Goal: Information Seeking & Learning: Compare options

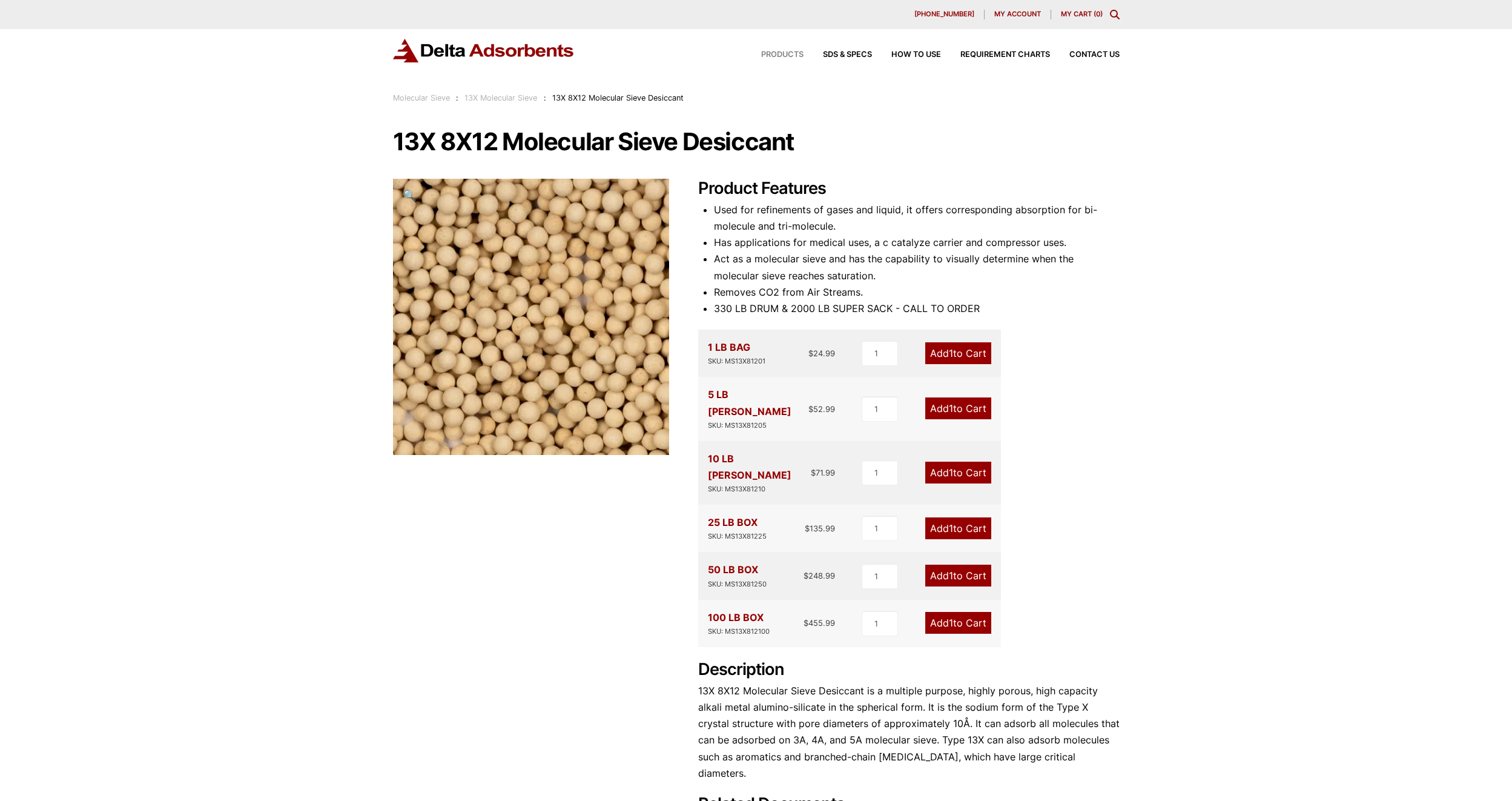
click at [780, 55] on span "Products" at bounding box center [782, 54] width 43 height 8
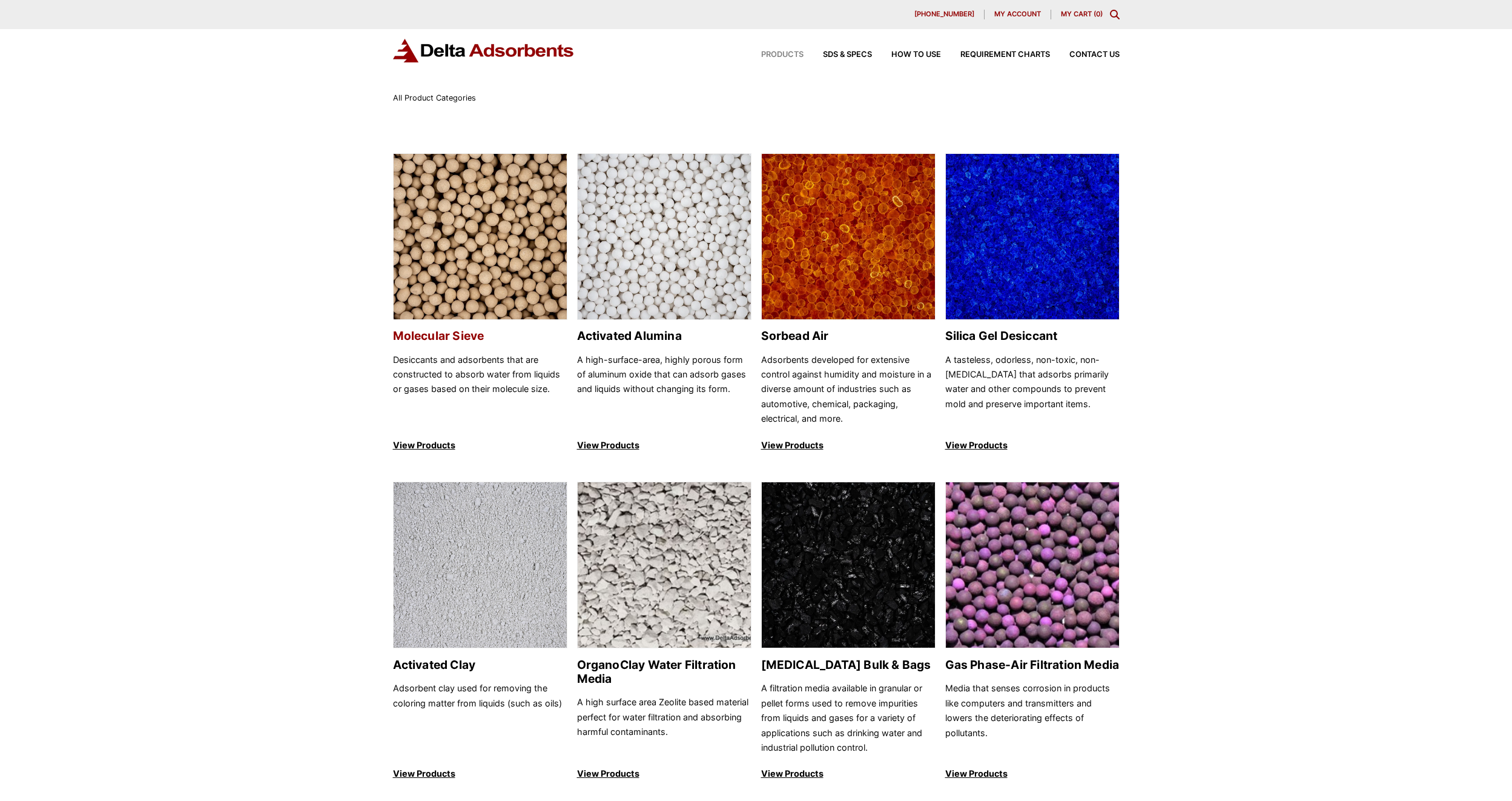
click at [441, 337] on h2 "Molecular Sieve" at bounding box center [480, 335] width 174 height 14
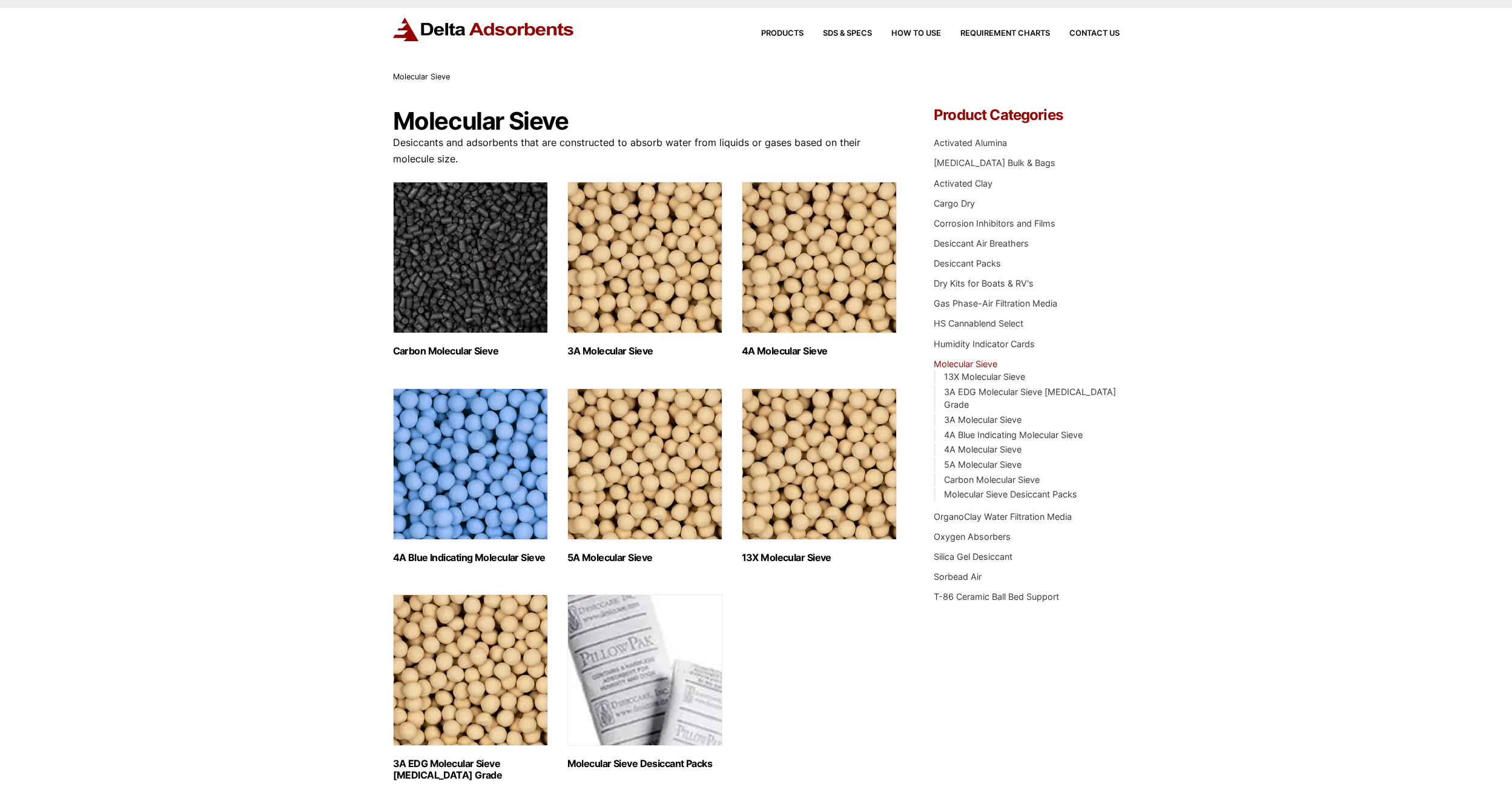
scroll to position [61, 0]
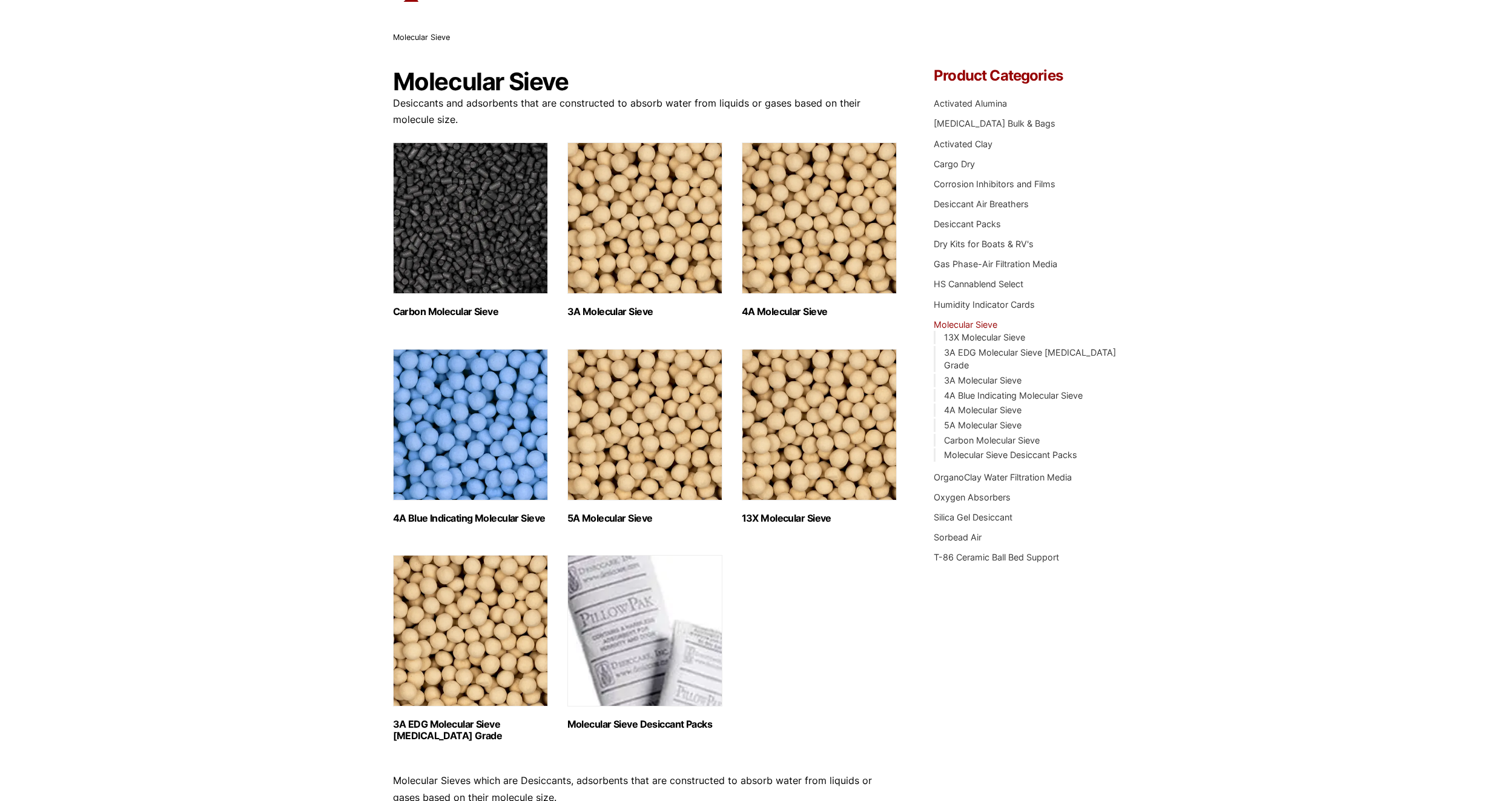
click at [871, 264] on img "Visit product category 4A Molecular Sieve" at bounding box center [819, 218] width 155 height 151
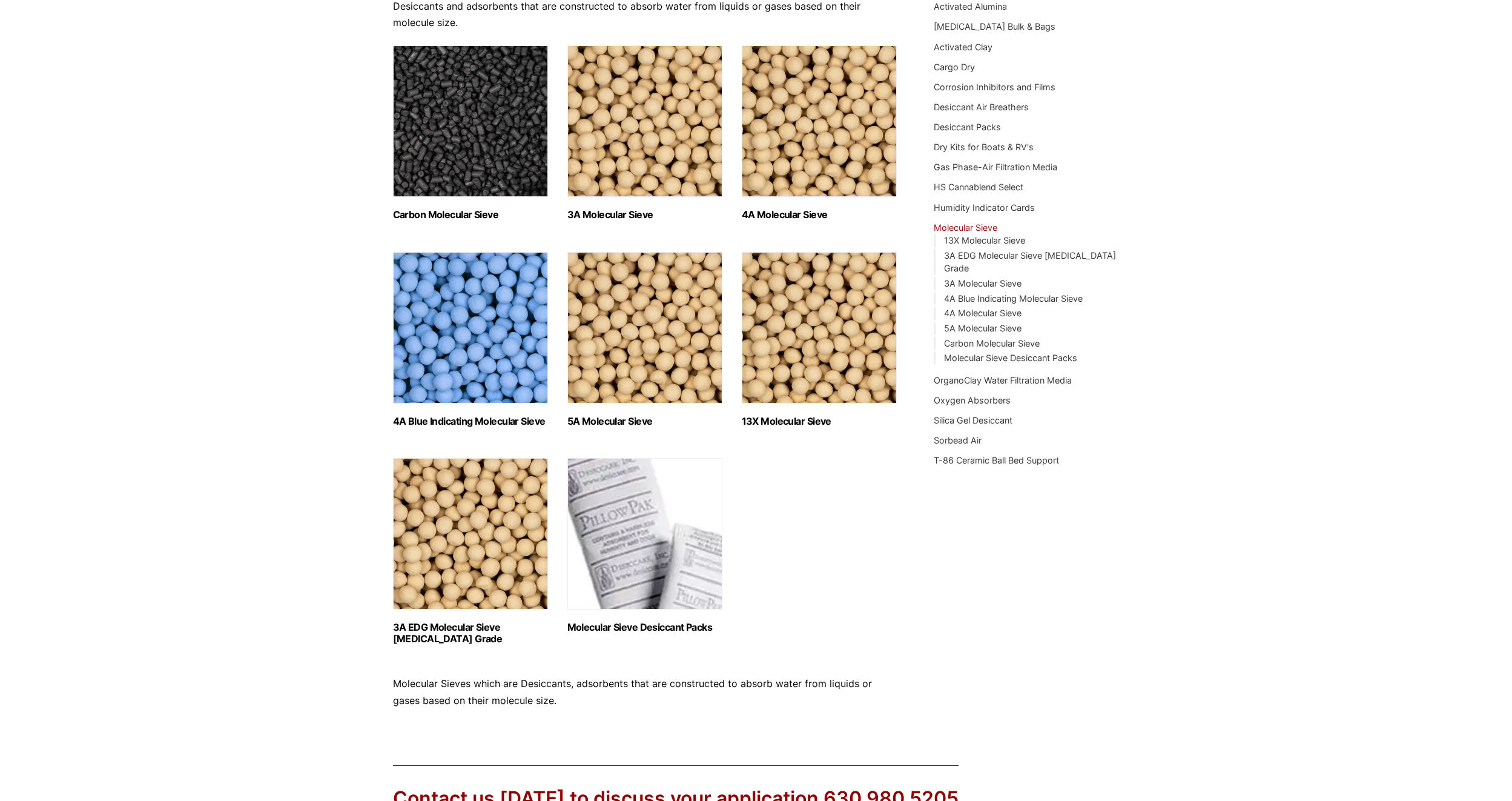
scroll to position [128, 0]
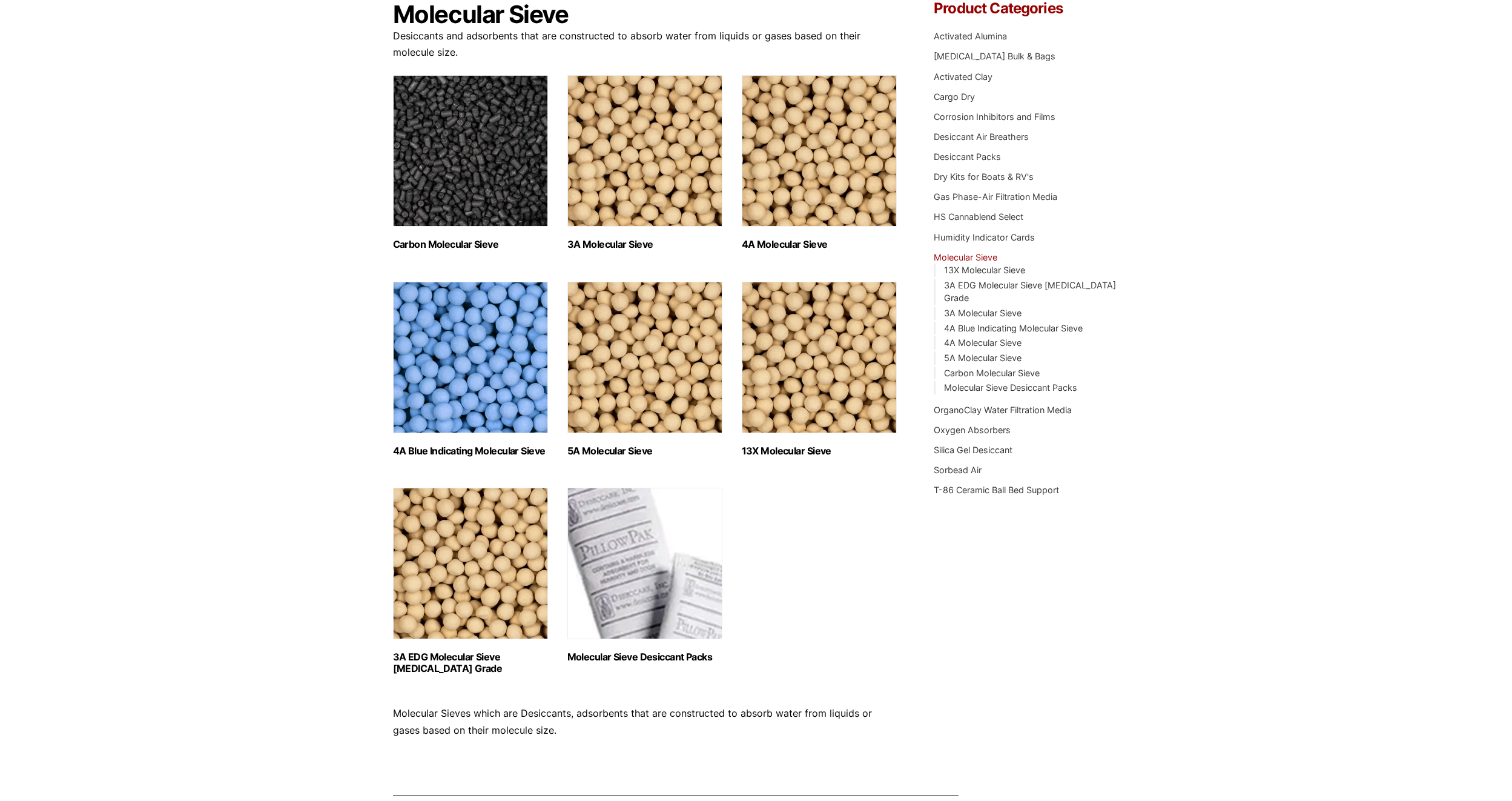
click at [856, 421] on img "Visit product category 13X Molecular Sieve" at bounding box center [819, 357] width 155 height 151
click at [849, 189] on img "Visit product category 4A Molecular Sieve" at bounding box center [819, 150] width 155 height 151
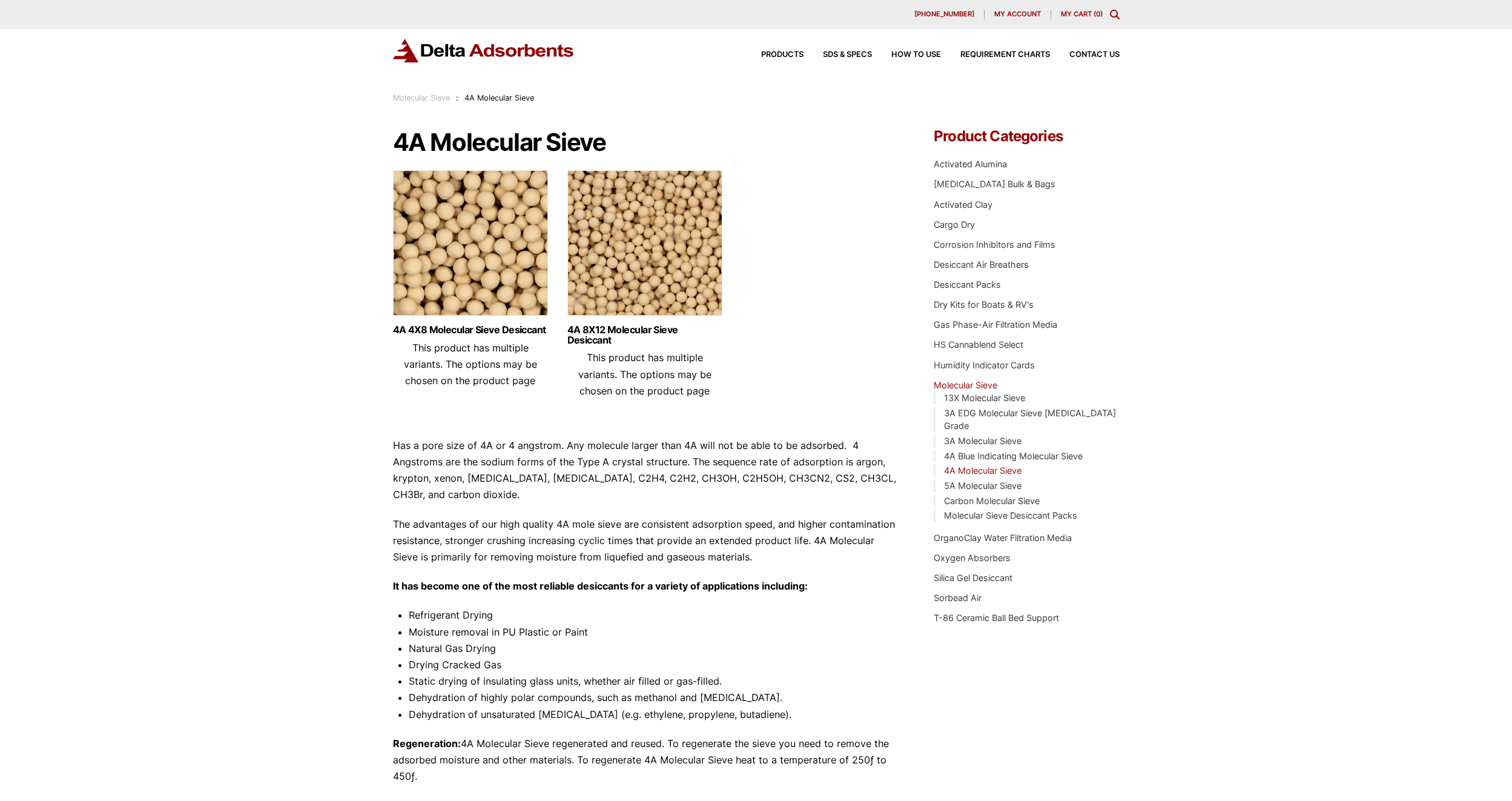
drag, startPoint x: 244, startPoint y: 407, endPoint x: 257, endPoint y: 405, distance: 13.2
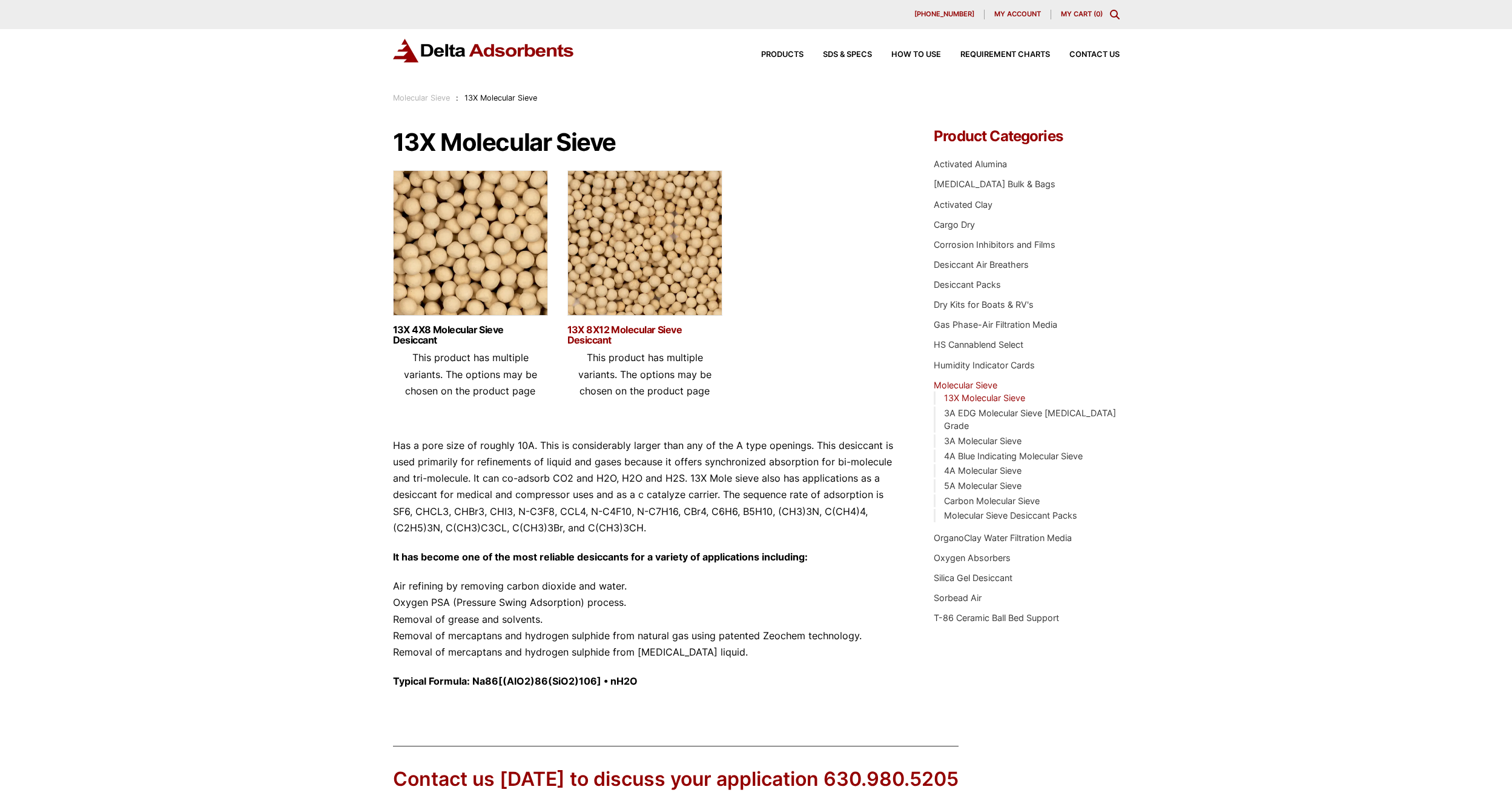
click at [603, 341] on link "13X 8X12 Molecular Sieve Desiccant" at bounding box center [645, 335] width 155 height 20
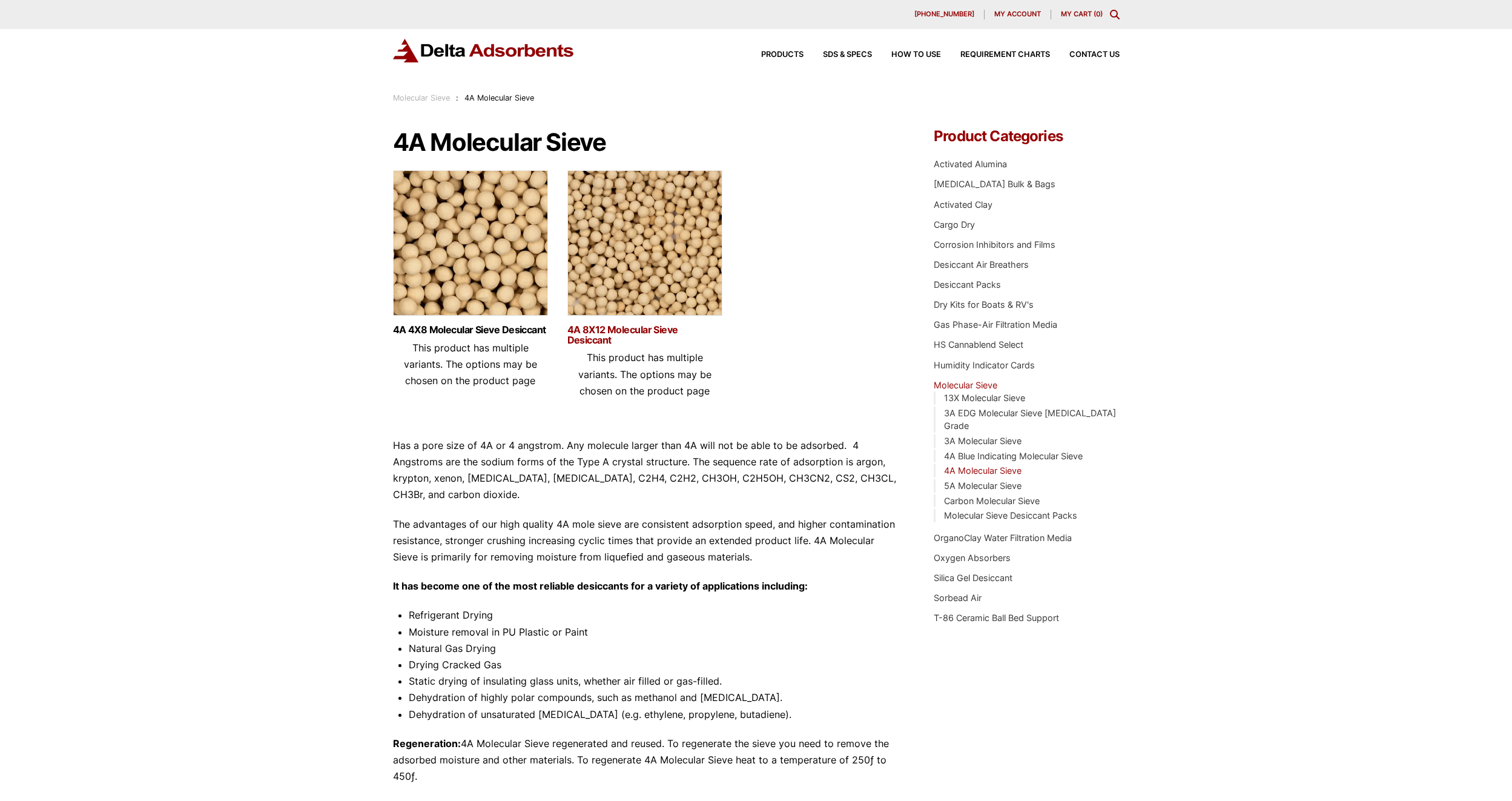
click at [579, 340] on link "4A 8X12 Molecular Sieve Desiccant" at bounding box center [645, 335] width 155 height 20
